Goal: Communication & Community: Answer question/provide support

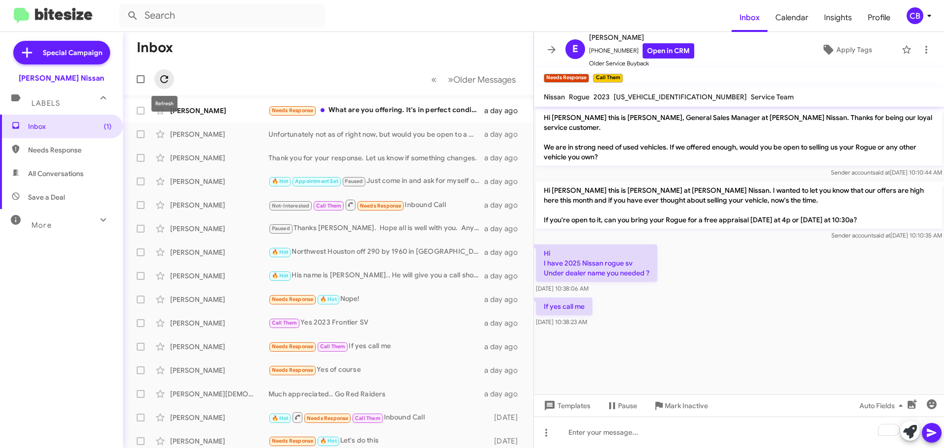
click at [163, 82] on icon at bounding box center [164, 79] width 12 height 12
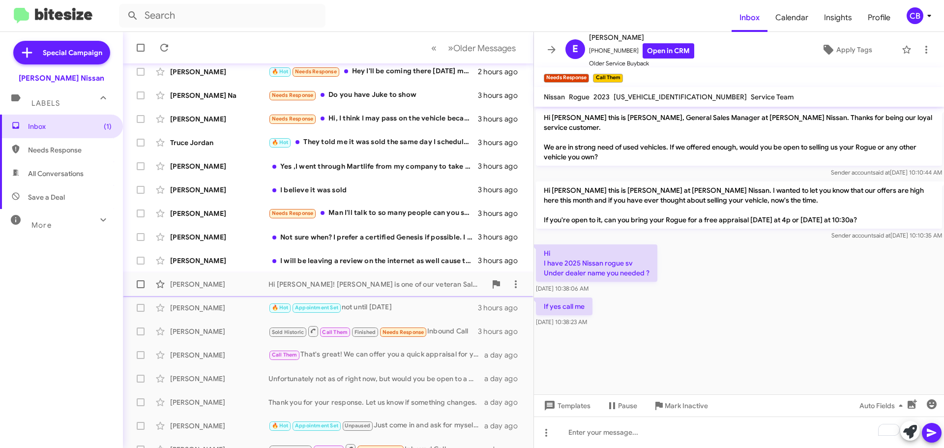
scroll to position [98, 0]
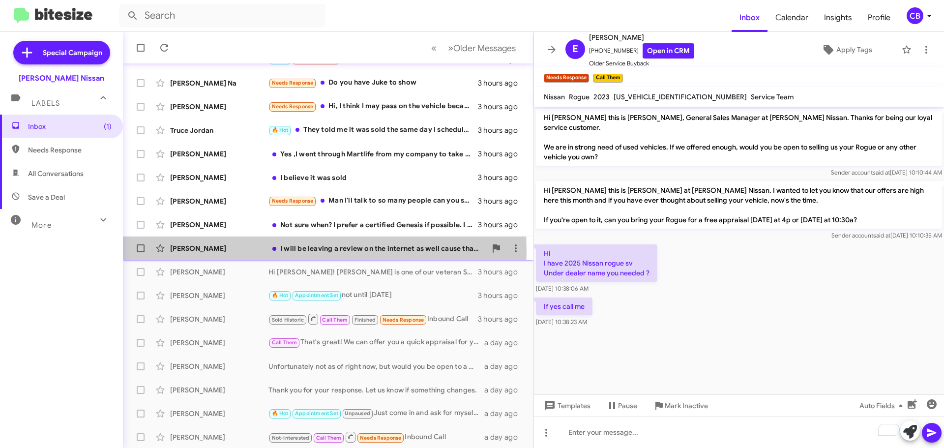
click at [214, 251] on div "[PERSON_NAME]" at bounding box center [219, 248] width 98 height 10
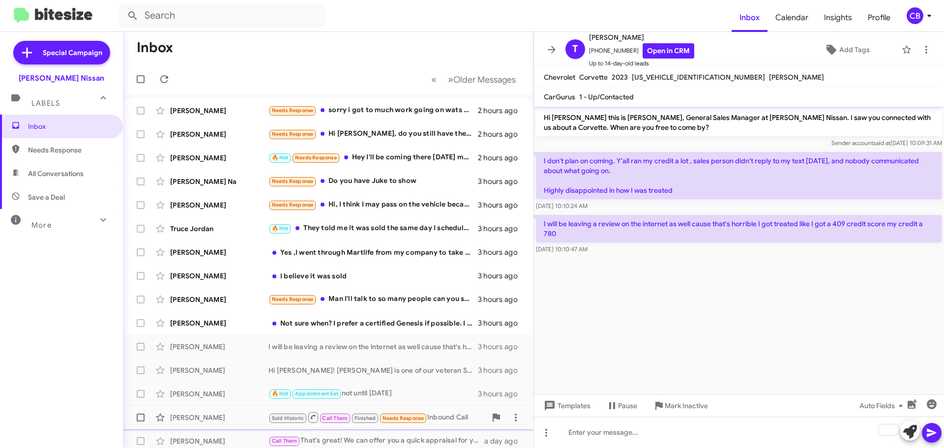
click at [685, 408] on span "Mark Inactive" at bounding box center [686, 406] width 43 height 18
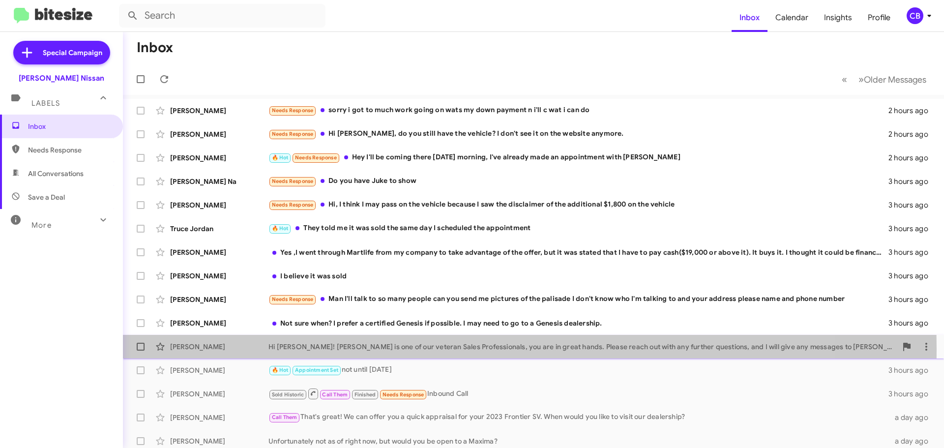
click at [199, 349] on div "[PERSON_NAME]" at bounding box center [219, 347] width 98 height 10
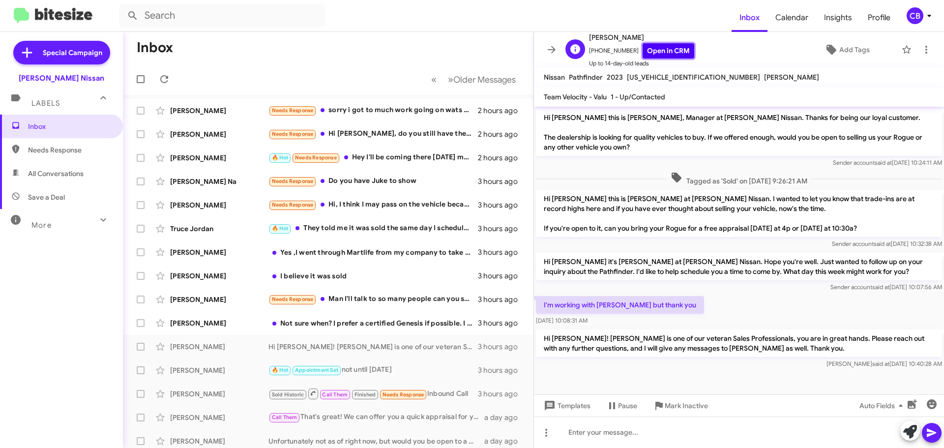
click at [646, 52] on link "Open in CRM" at bounding box center [669, 50] width 52 height 15
